Goal: Information Seeking & Learning: Learn about a topic

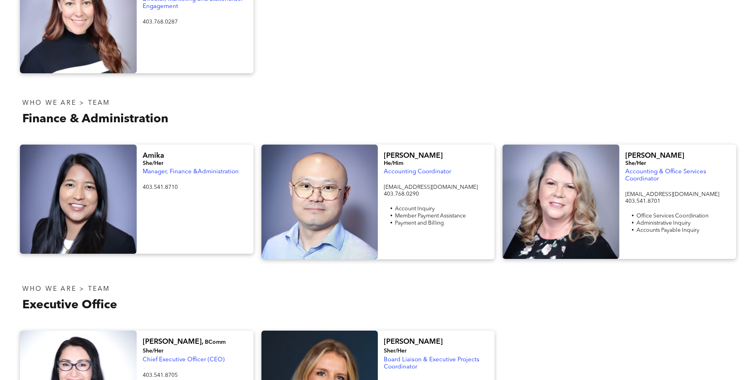
scroll to position [1314, 0]
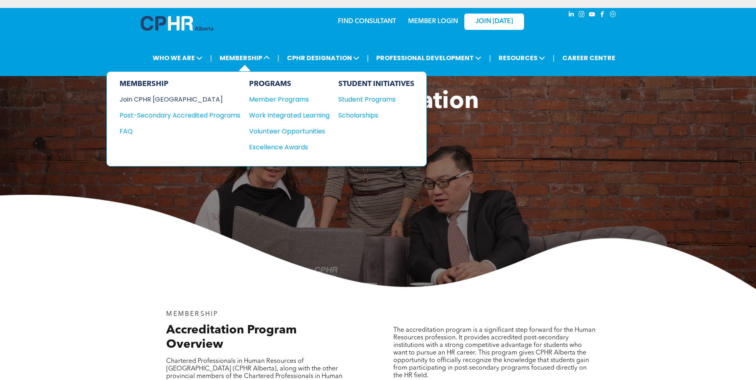
click at [163, 96] on div "Join CPHR [GEOGRAPHIC_DATA]" at bounding box center [173, 99] width 109 height 10
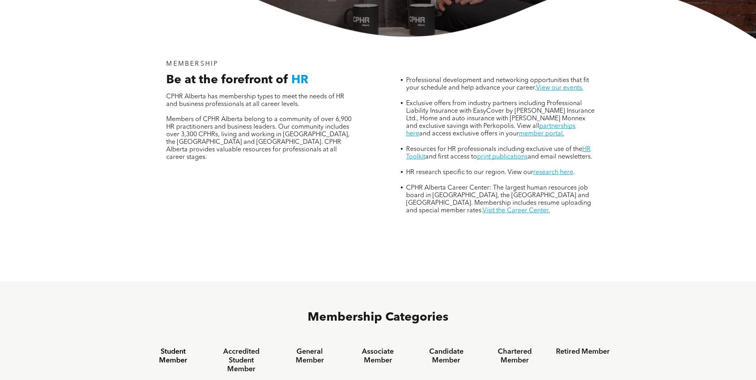
scroll to position [438, 0]
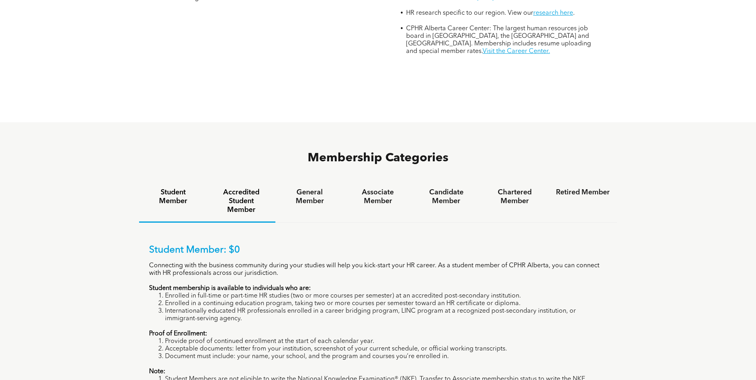
click at [248, 188] on h4 "Accredited Student Member" at bounding box center [241, 201] width 54 height 26
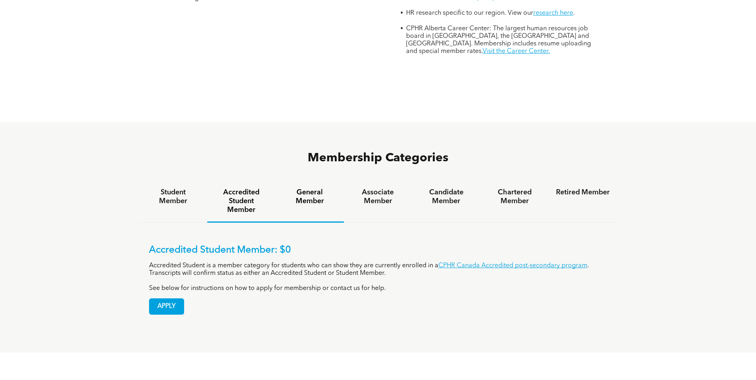
click at [304, 188] on h4 "General Member" at bounding box center [309, 197] width 54 height 18
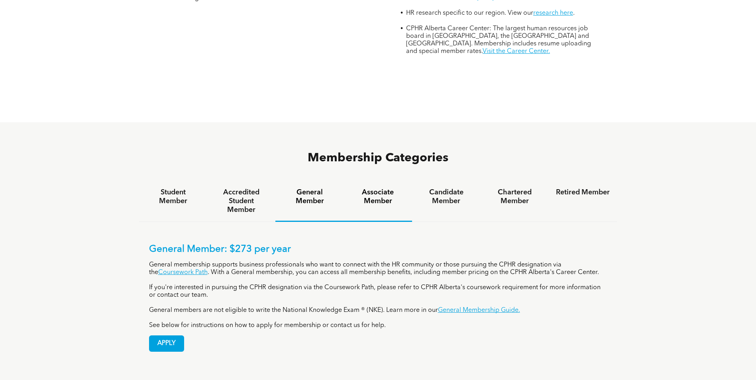
click at [375, 188] on h4 "Associate Member" at bounding box center [378, 197] width 54 height 18
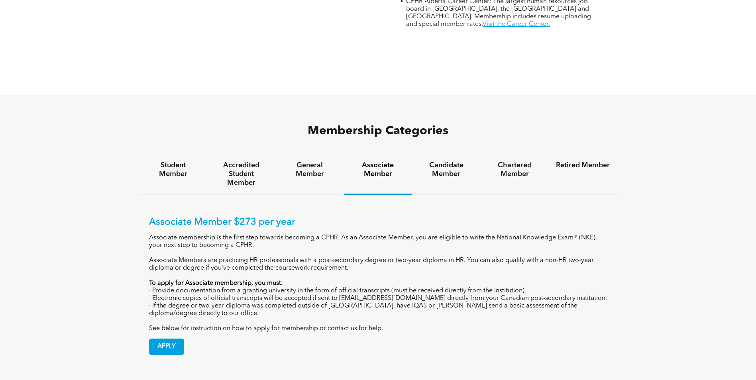
scroll to position [425, 0]
